Goal: Check status: Check status

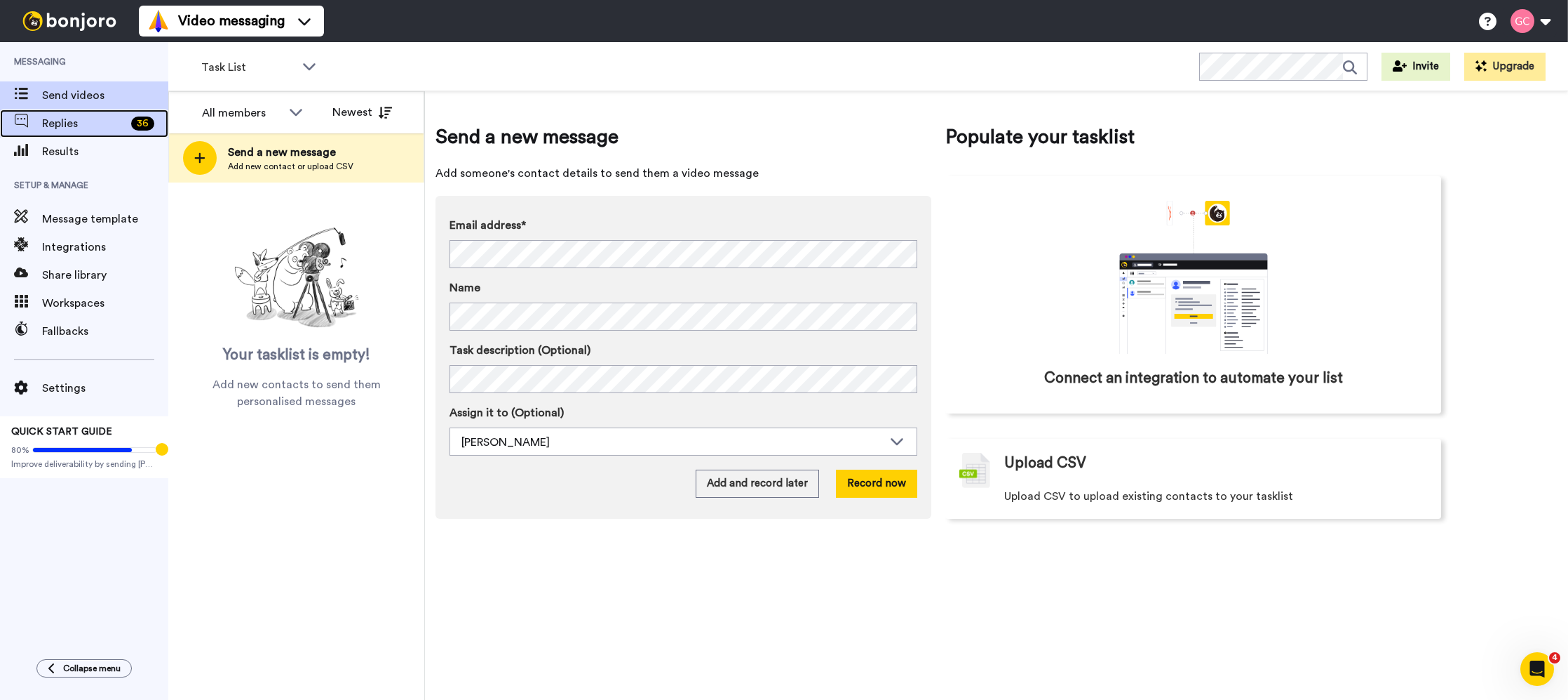
click at [86, 129] on span "Replies" at bounding box center [83, 123] width 83 height 17
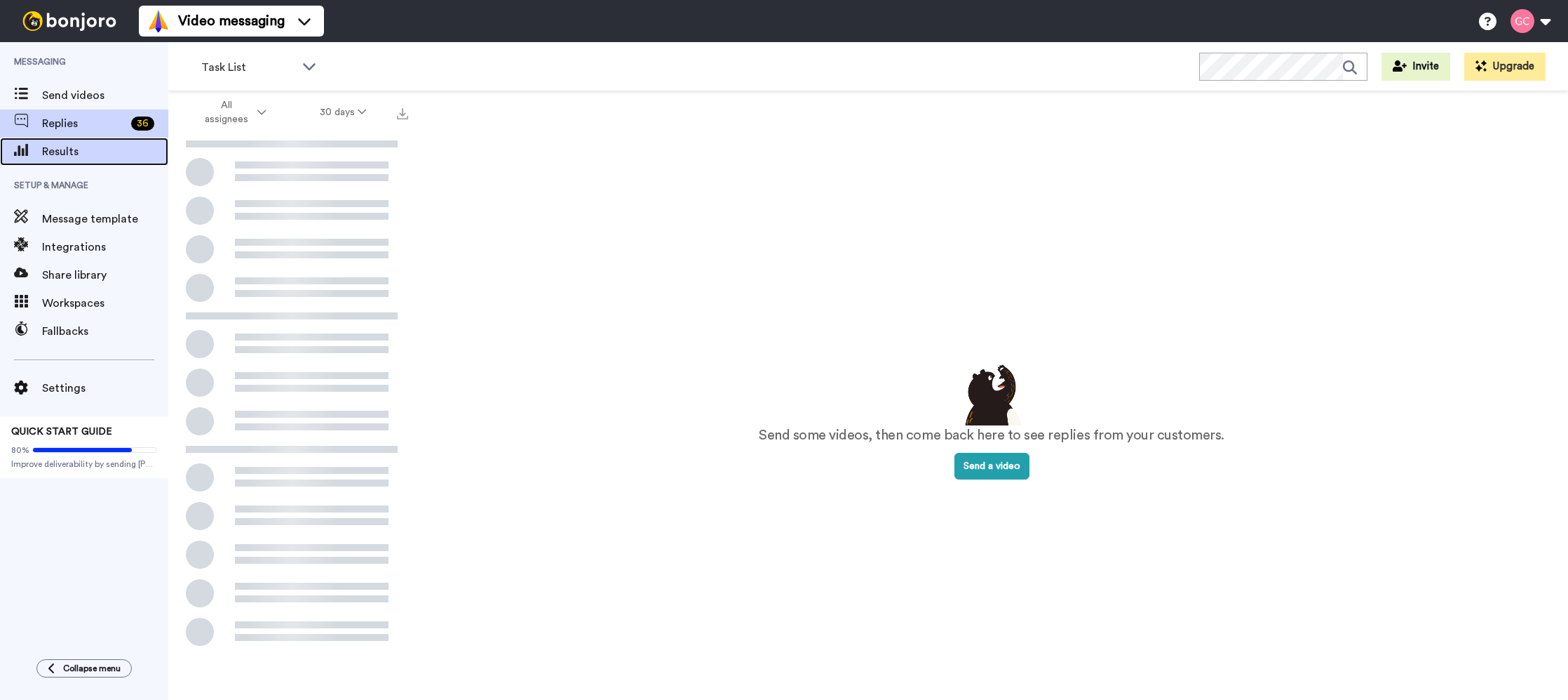
click at [79, 158] on span "Results" at bounding box center [105, 151] width 126 height 17
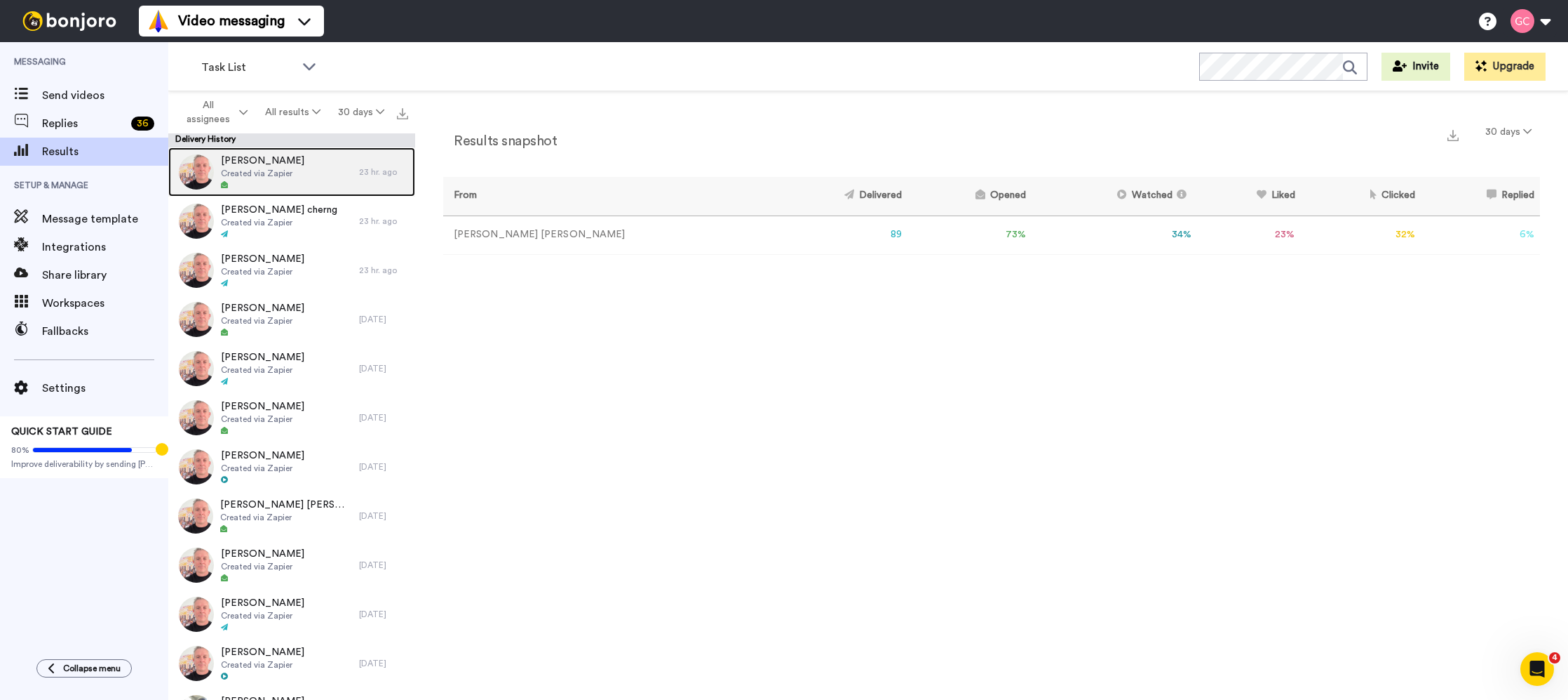
click at [340, 190] on div "Chris McVey Created via Zapier" at bounding box center [264, 172] width 191 height 49
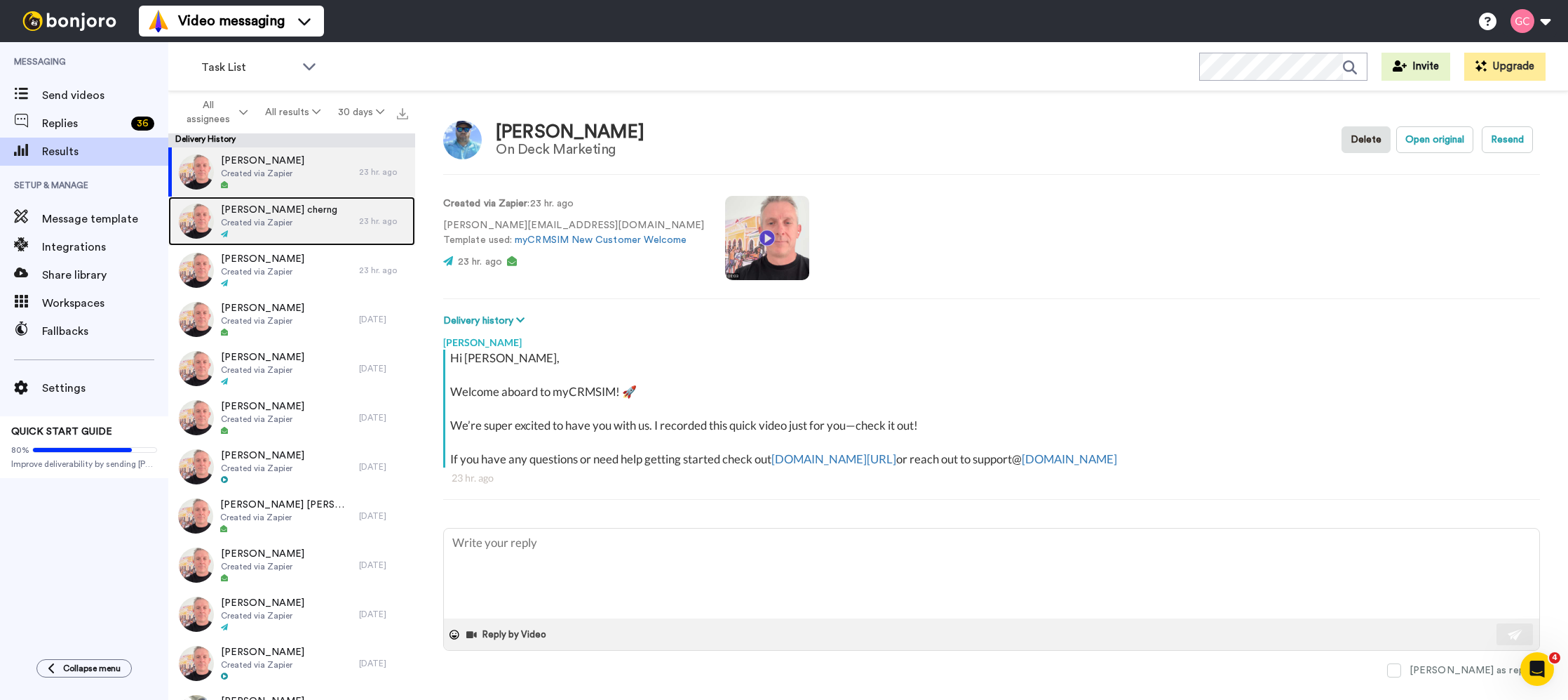
click at [266, 211] on span "Chong Woei cherng" at bounding box center [279, 210] width 116 height 14
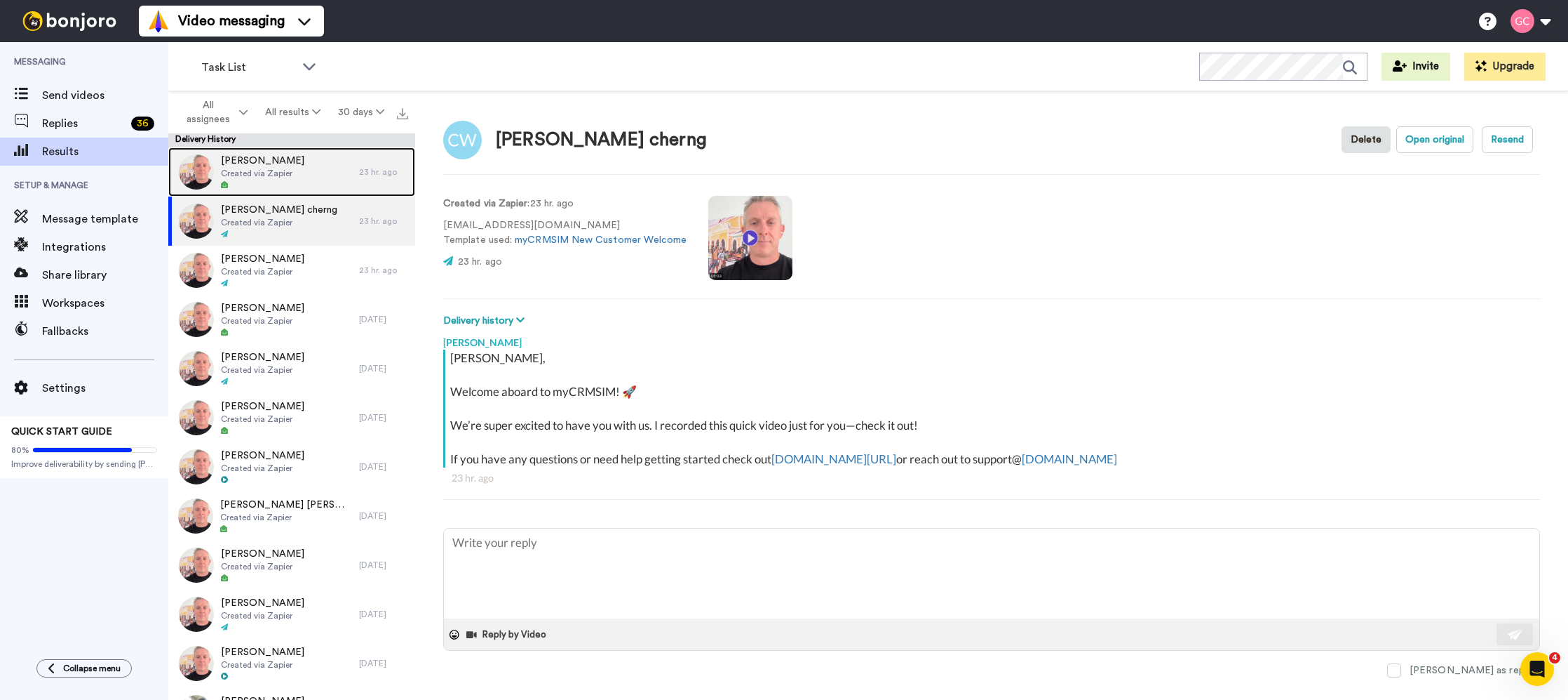
click at [295, 183] on div "Chris McVey Created via Zapier" at bounding box center [264, 172] width 191 height 49
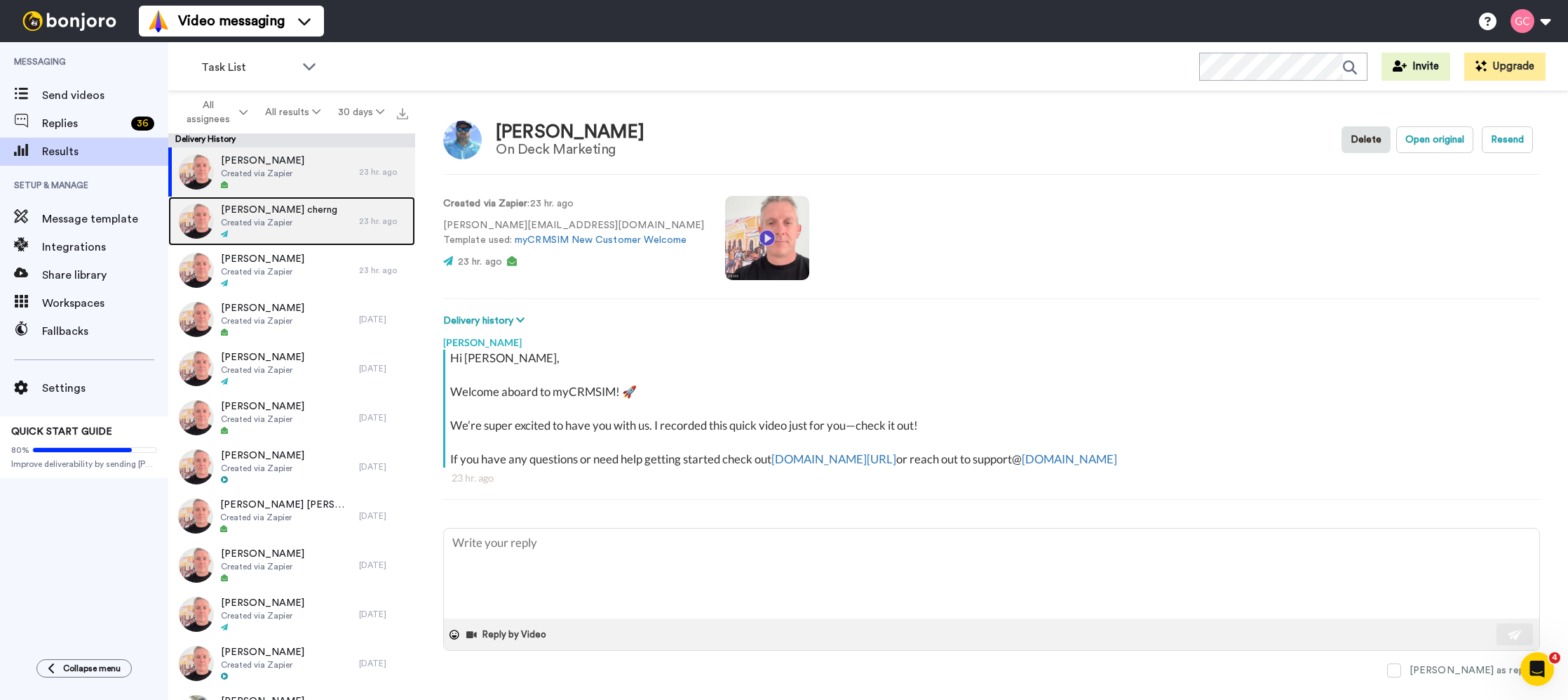
click at [342, 200] on div "Chong Woei cherng Created via Zapier" at bounding box center [264, 221] width 191 height 49
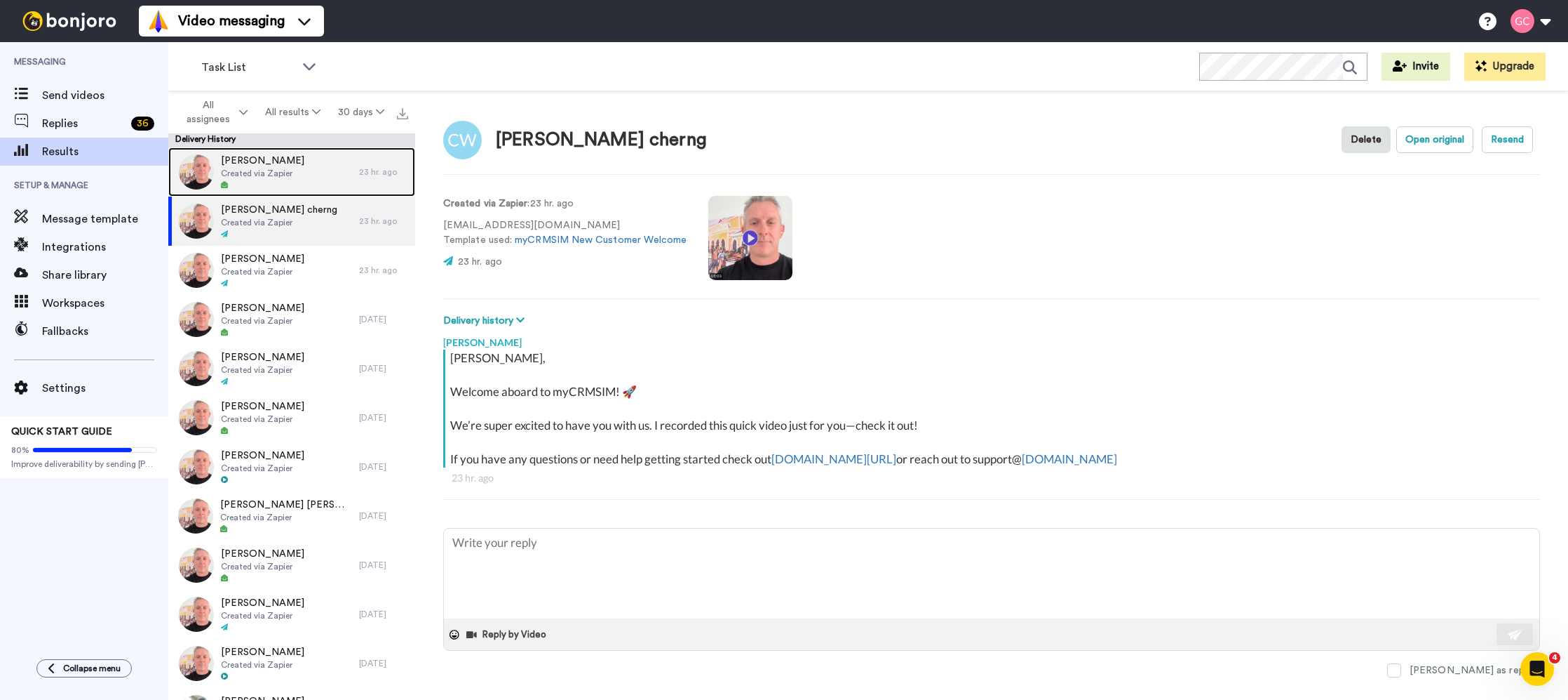
click at [307, 181] on div "Chris McVey Created via Zapier" at bounding box center [264, 172] width 191 height 49
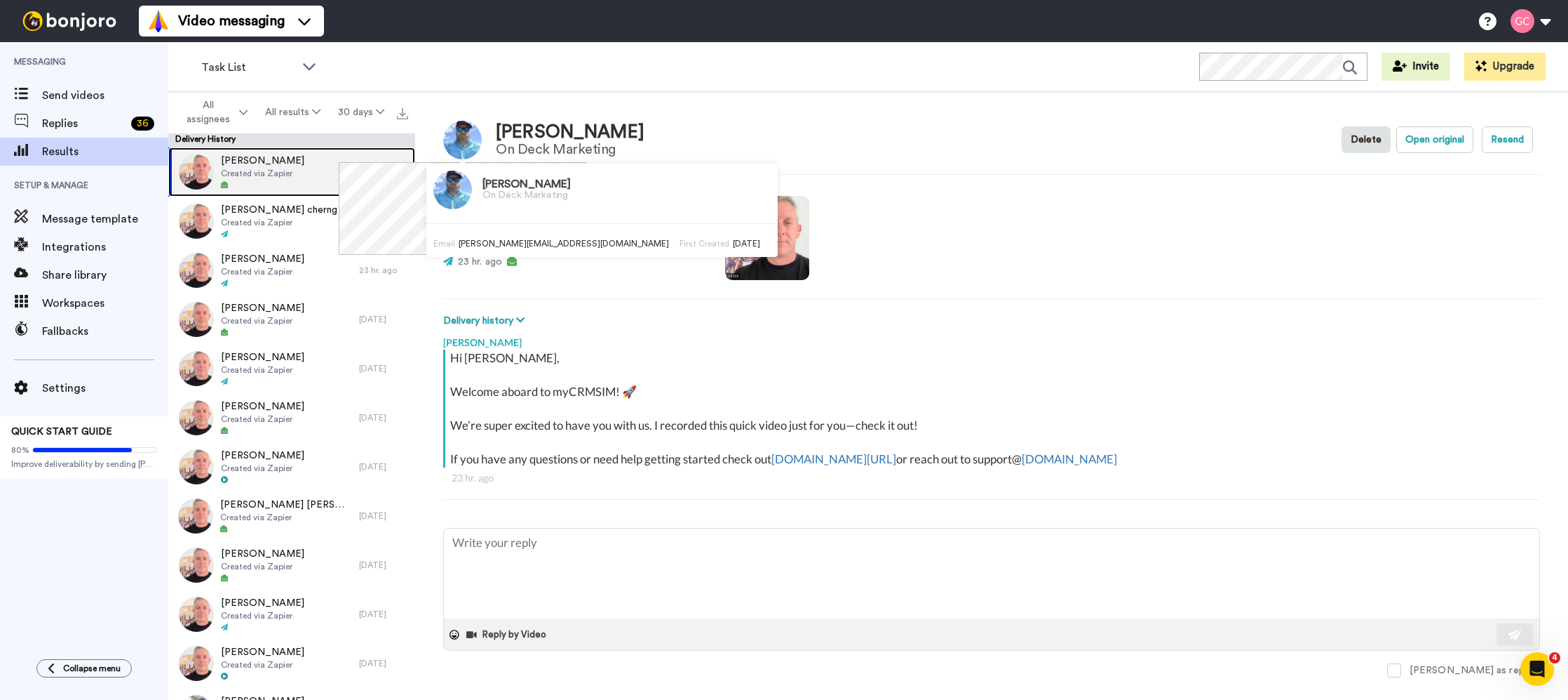
type textarea "x"
